Goal: Task Accomplishment & Management: Use online tool/utility

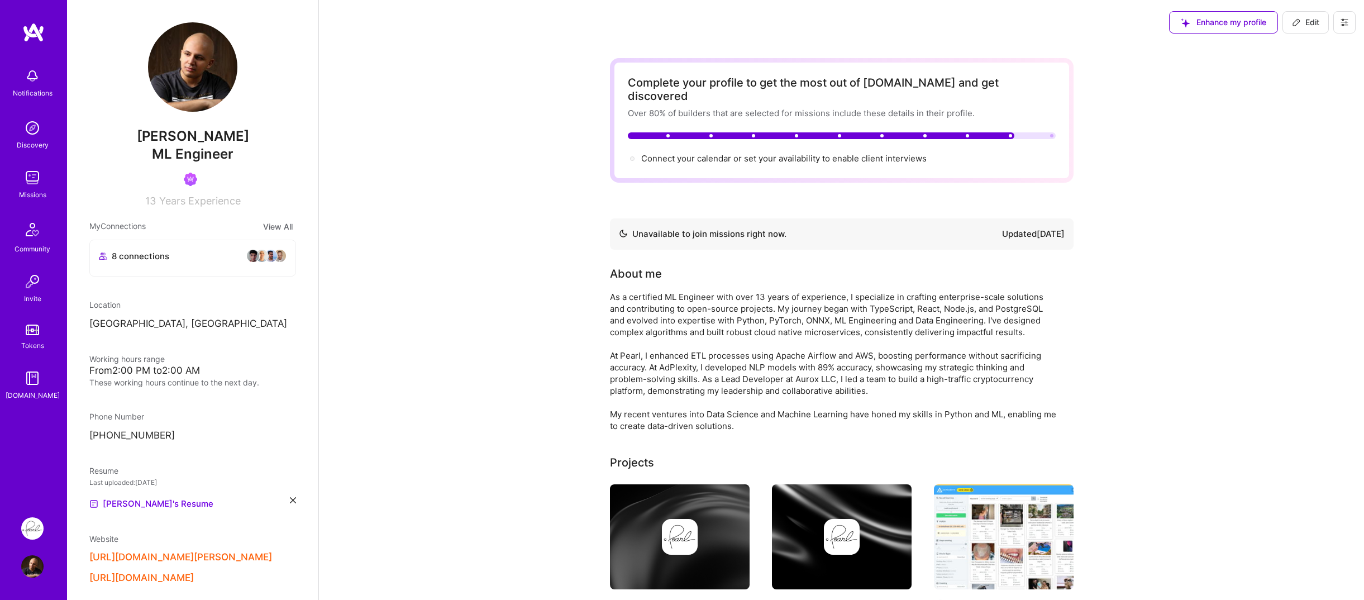
click at [28, 438] on div "Notifications Discovery Missions Community Invite Tokens [DOMAIN_NAME]" at bounding box center [33, 261] width 67 height 479
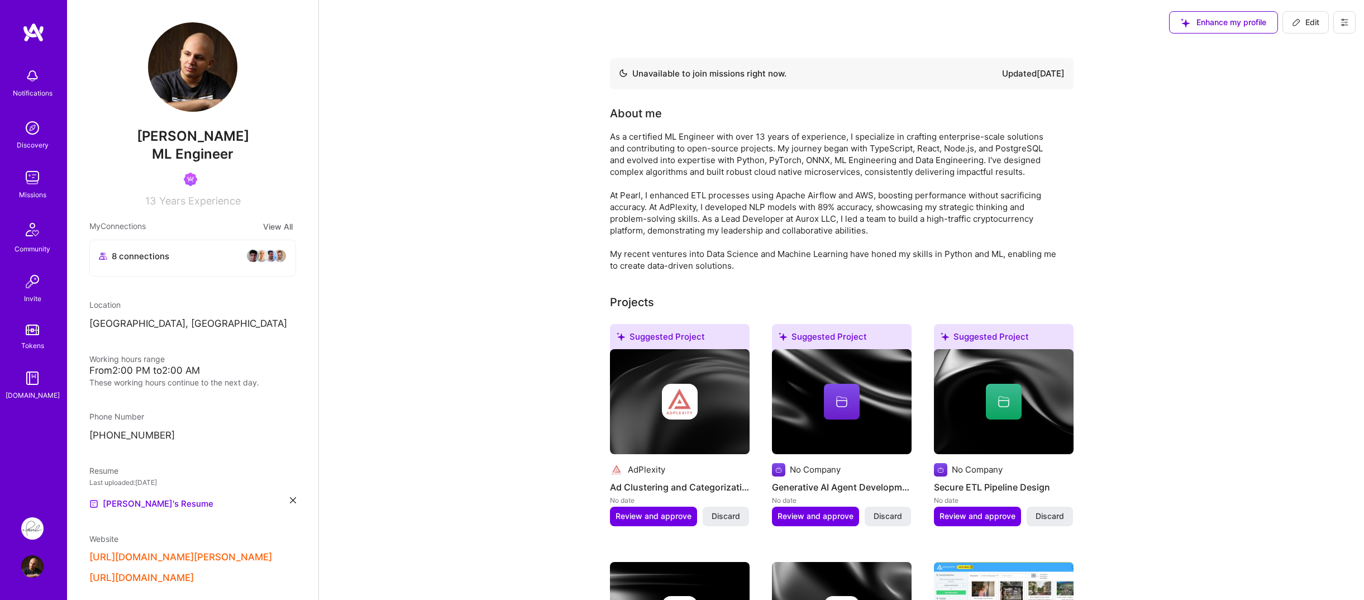
click at [42, 387] on img at bounding box center [32, 378] width 22 height 22
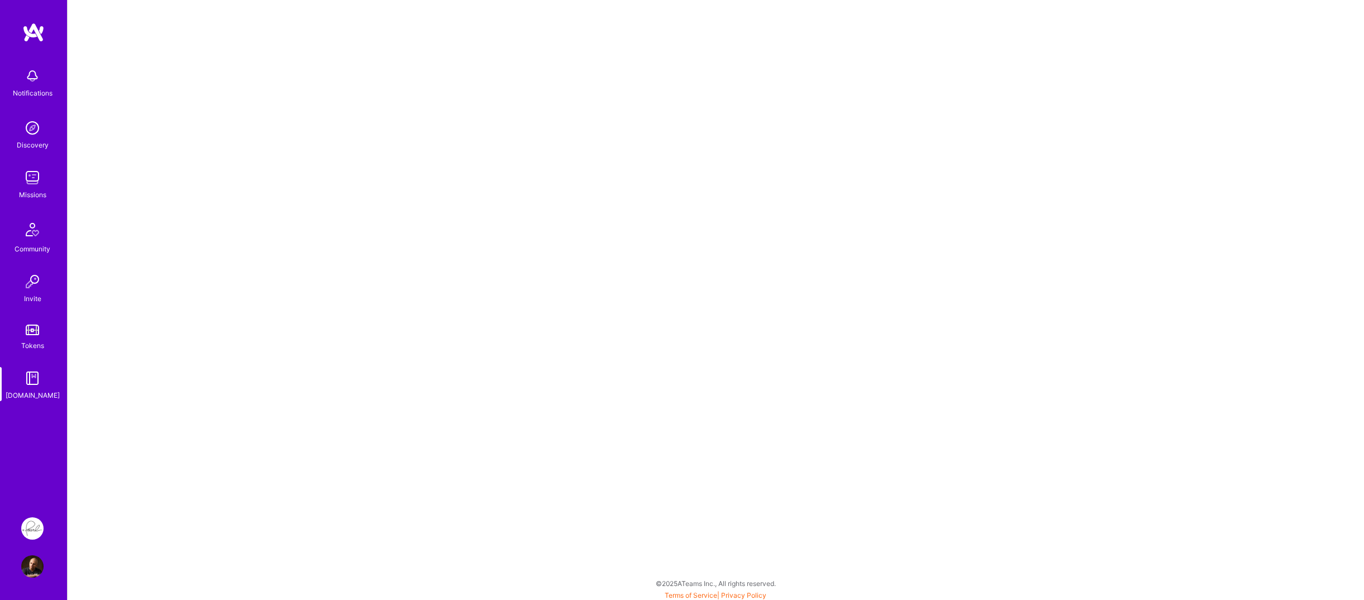
click at [29, 435] on div "Notifications Discovery Missions Community Invite Tokens [DOMAIN_NAME]" at bounding box center [33, 261] width 67 height 479
click at [30, 336] on link "Tokens" at bounding box center [32, 335] width 69 height 31
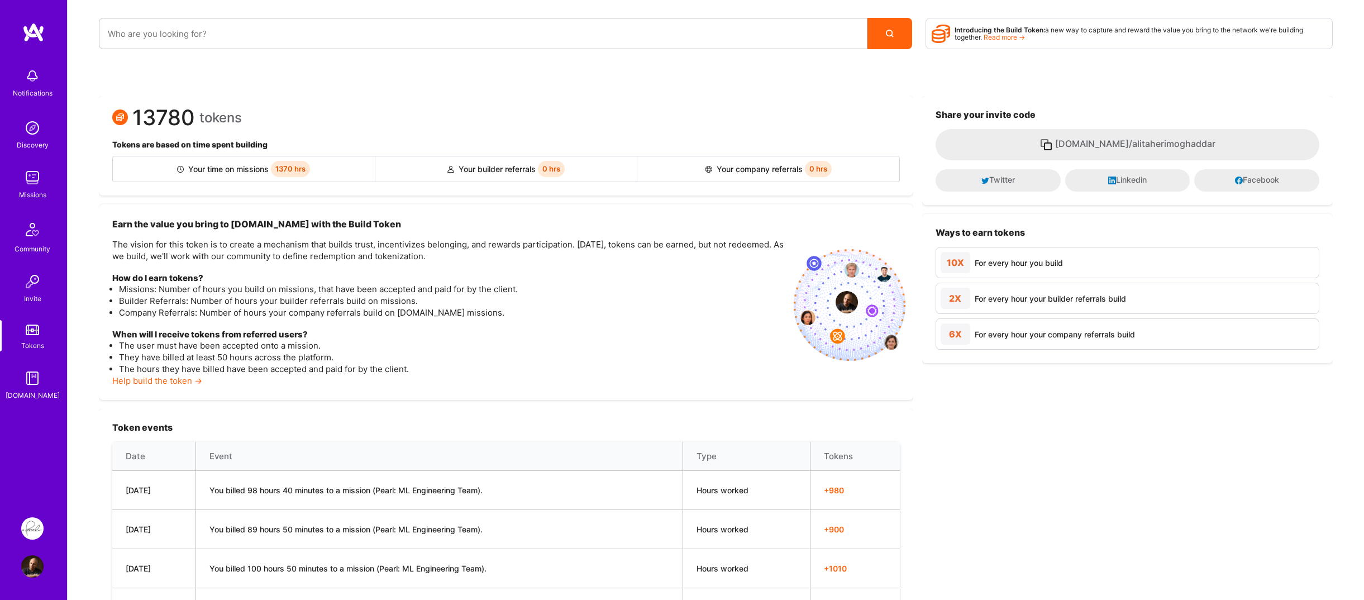
click at [39, 239] on img at bounding box center [32, 229] width 27 height 27
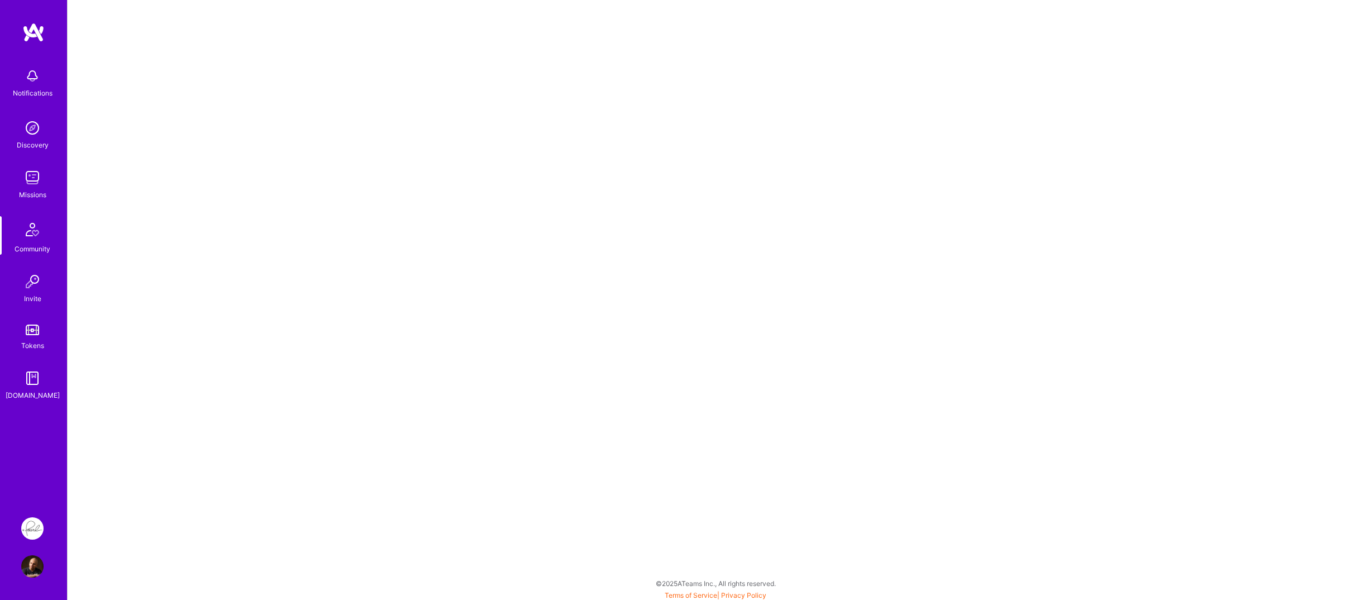
click at [31, 92] on div "Notifications" at bounding box center [33, 93] width 40 height 12
click at [47, 158] on div "Notifications Discovery Missions Community Invite Tokens [DOMAIN_NAME]" at bounding box center [33, 232] width 67 height 338
click at [34, 144] on div "Discovery" at bounding box center [33, 145] width 32 height 12
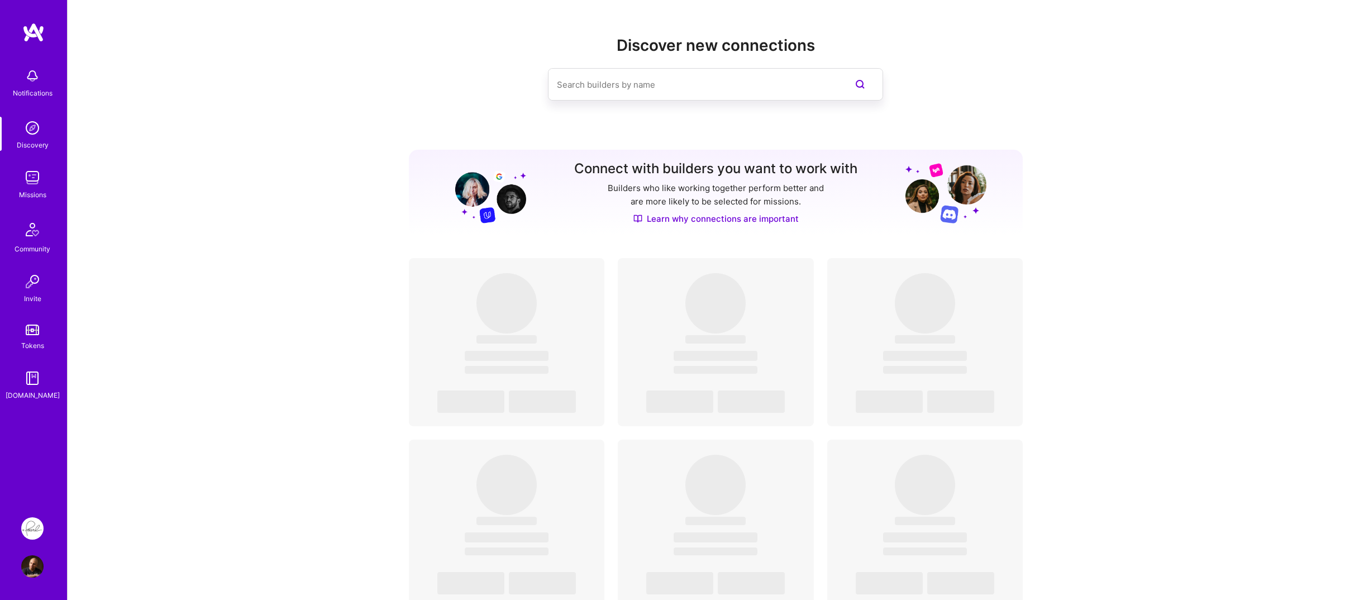
click at [37, 187] on img at bounding box center [32, 177] width 22 height 22
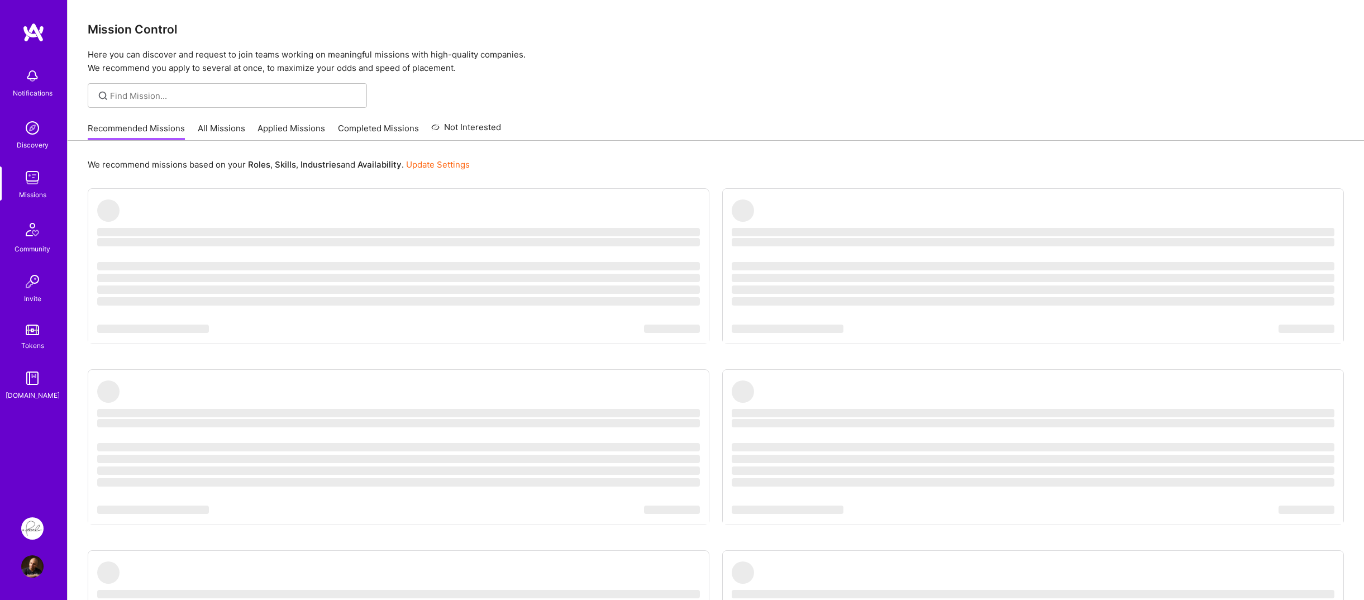
click at [78, 216] on div "We recommend missions based on your Roles , Skills , Industries and Availabilit…" at bounding box center [716, 457] width 1296 height 633
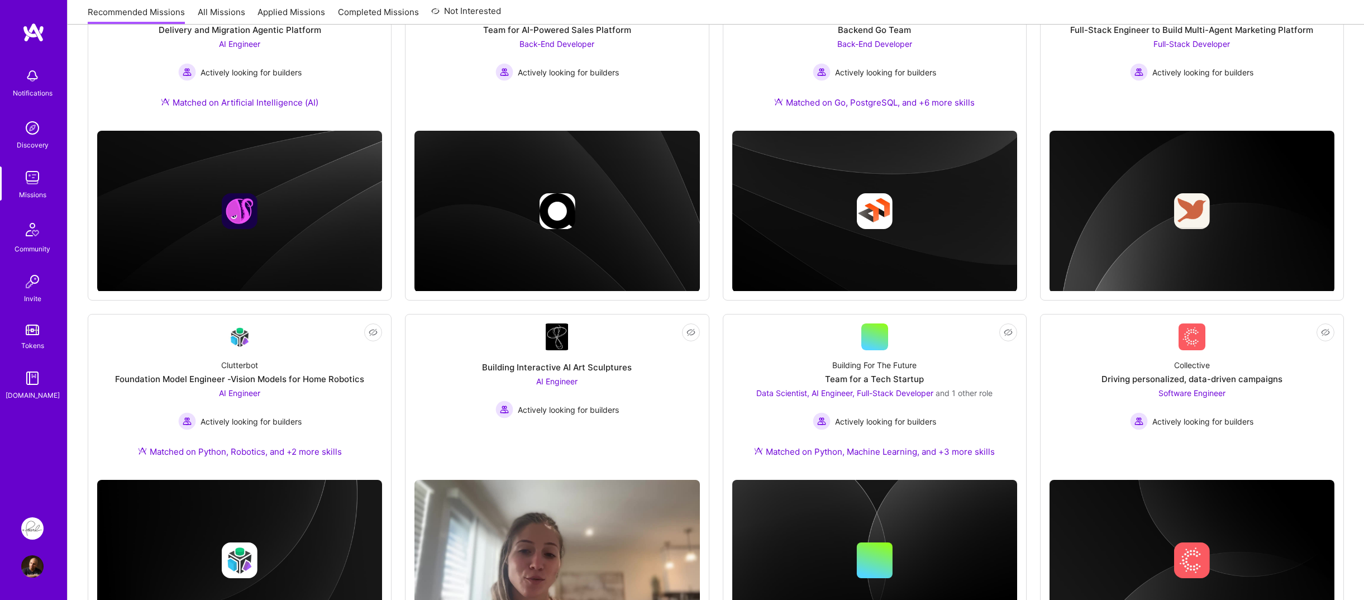
scroll to position [279, 0]
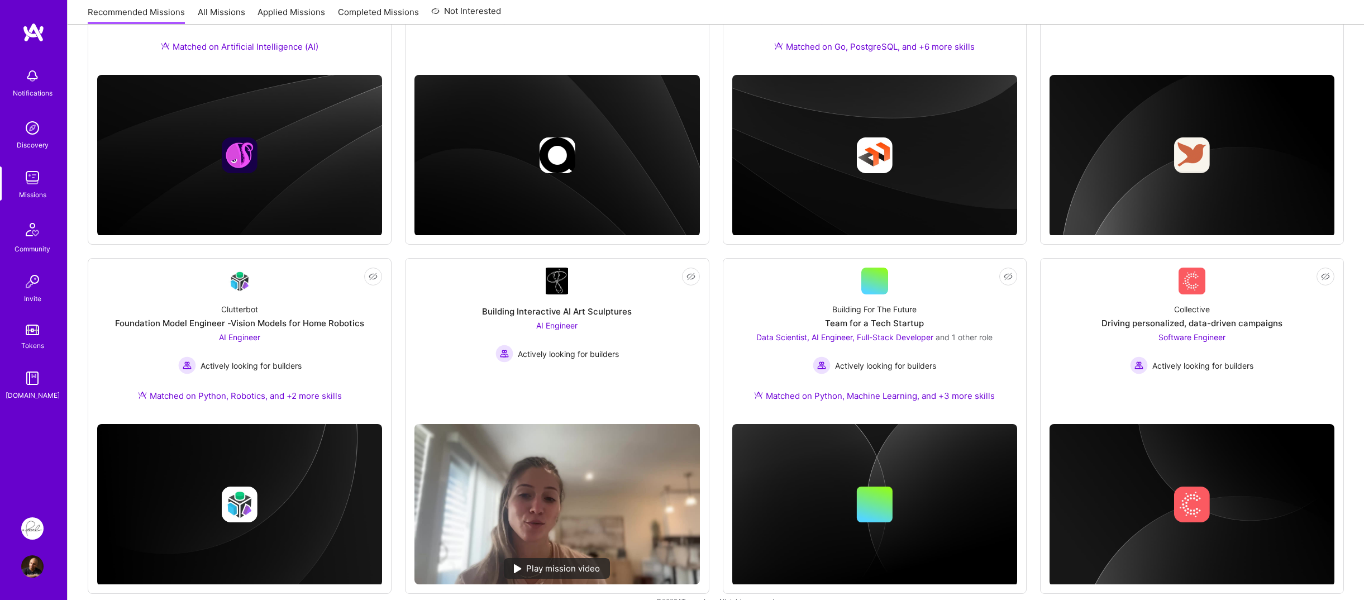
click at [78, 216] on div "We recommend missions based on your Roles , Skills , Industries and Availabilit…" at bounding box center [716, 240] width 1296 height 759
click at [849, 299] on div "Building For The Future Team for a Tech Startup Data Scientist, AI Engineer, Fu…" at bounding box center [874, 354] width 285 height 121
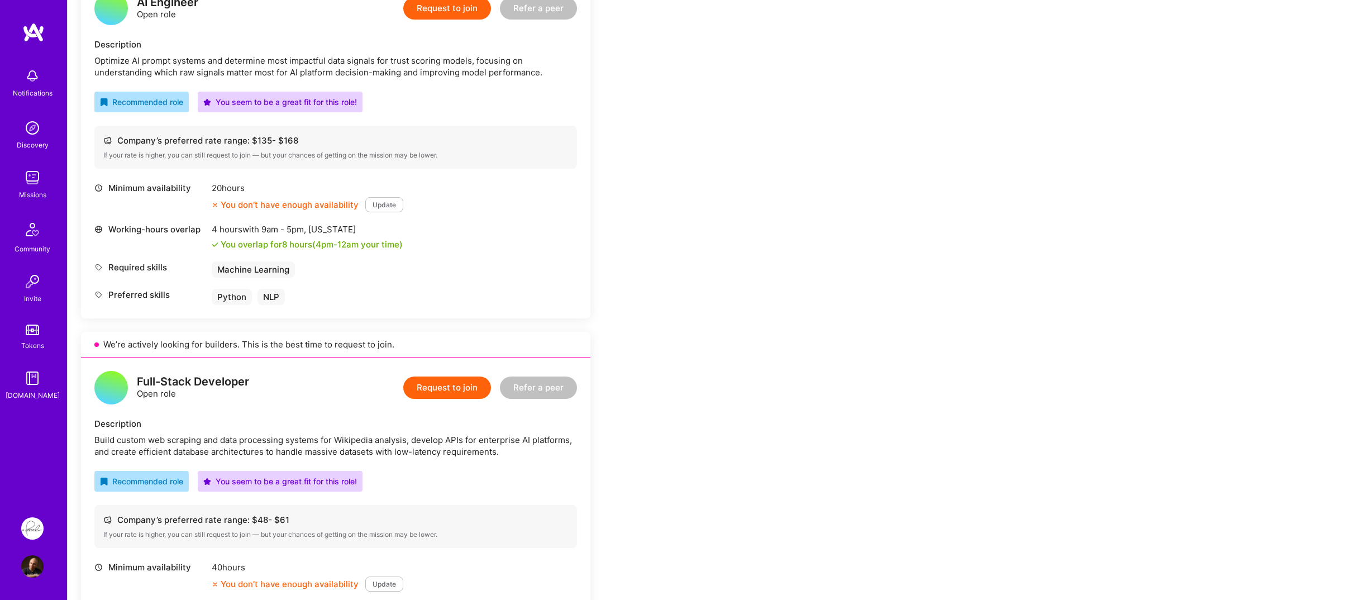
scroll to position [614, 0]
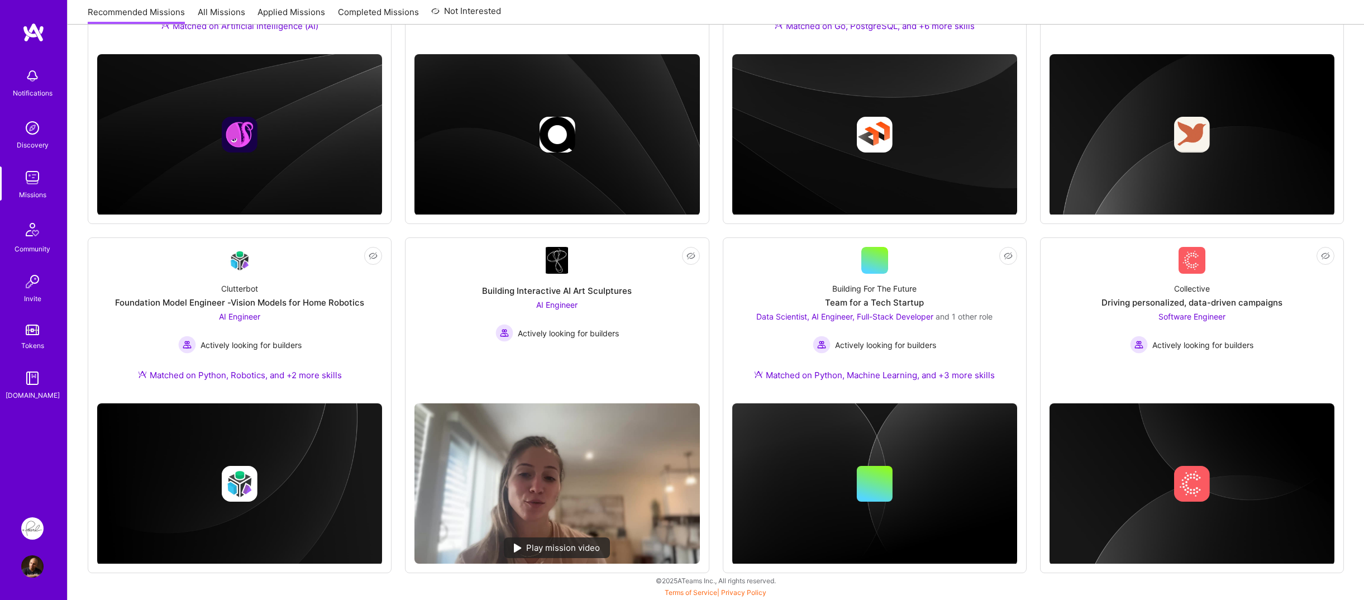
scroll to position [279, 0]
